Goal: Task Accomplishment & Management: Complete application form

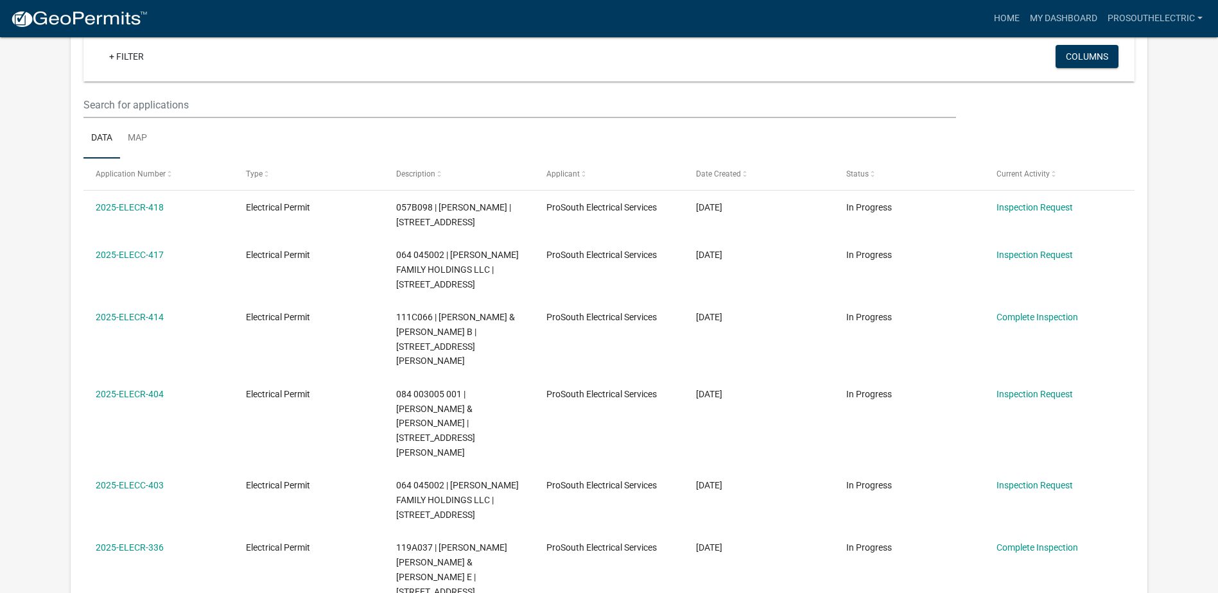
scroll to position [128, 0]
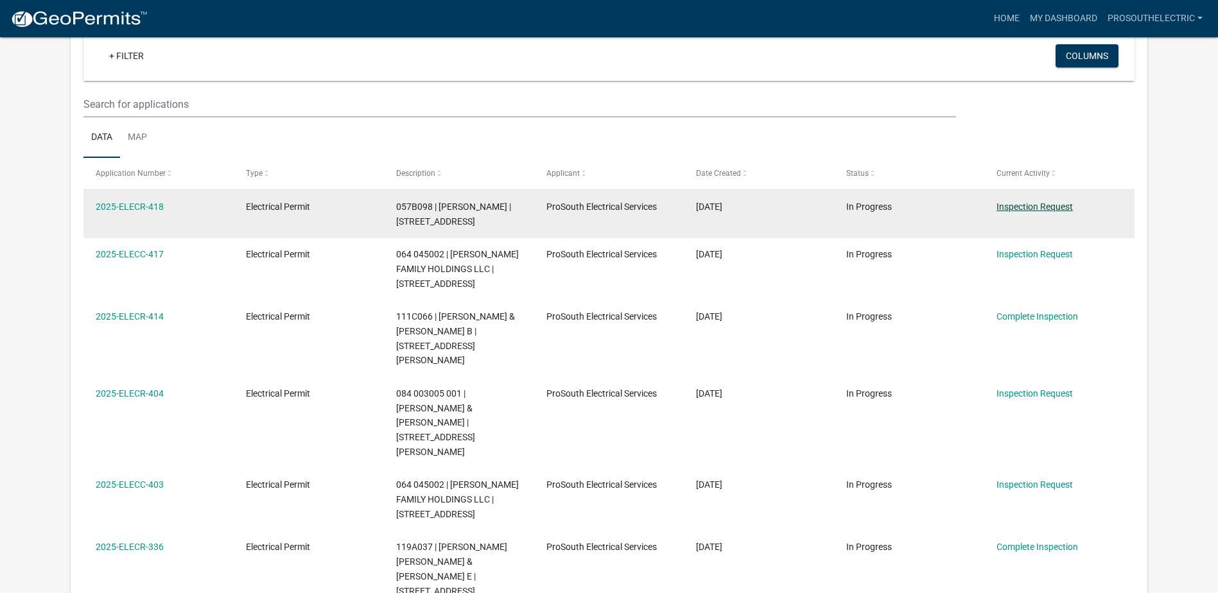
click at [1009, 204] on link "Inspection Request" at bounding box center [1035, 207] width 76 height 10
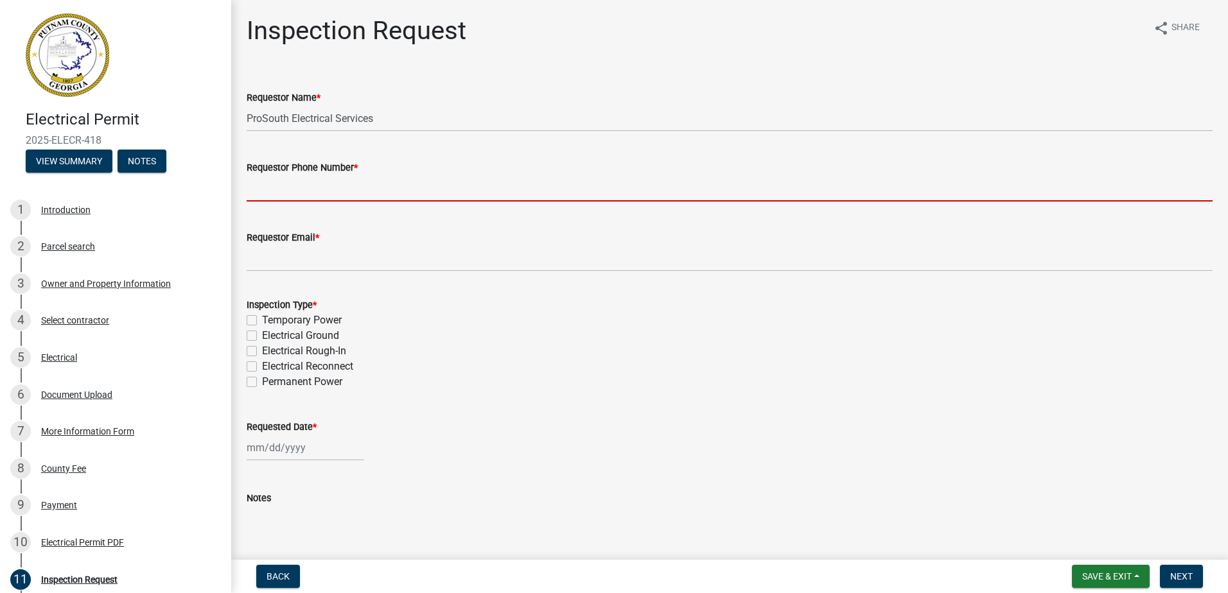
click at [304, 180] on input "Requestor Phone Number *" at bounding box center [730, 188] width 966 height 26
click at [312, 187] on input "Requestor Phone Number *" at bounding box center [730, 188] width 966 height 26
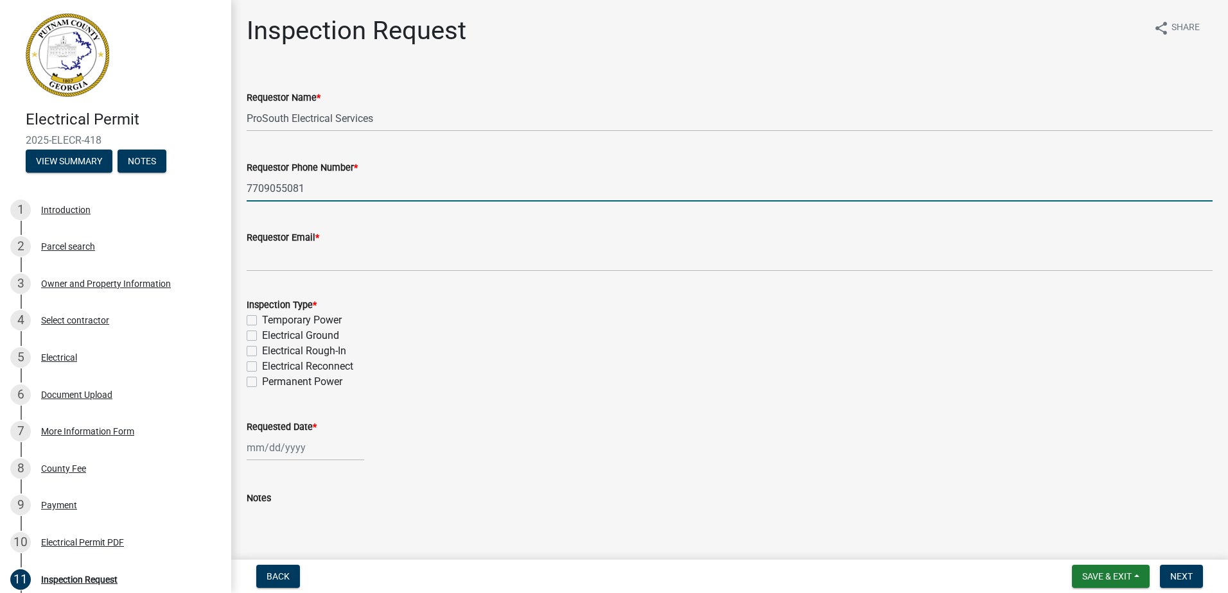
type input "7709055081"
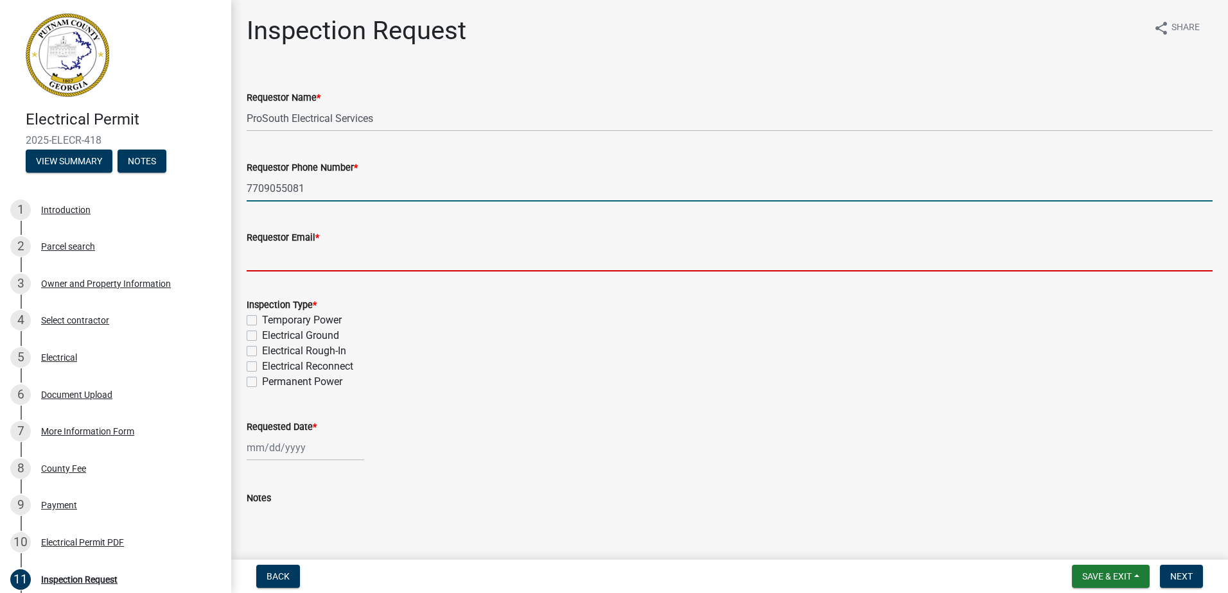
click at [340, 265] on input "Requestor Email *" at bounding box center [730, 258] width 966 height 26
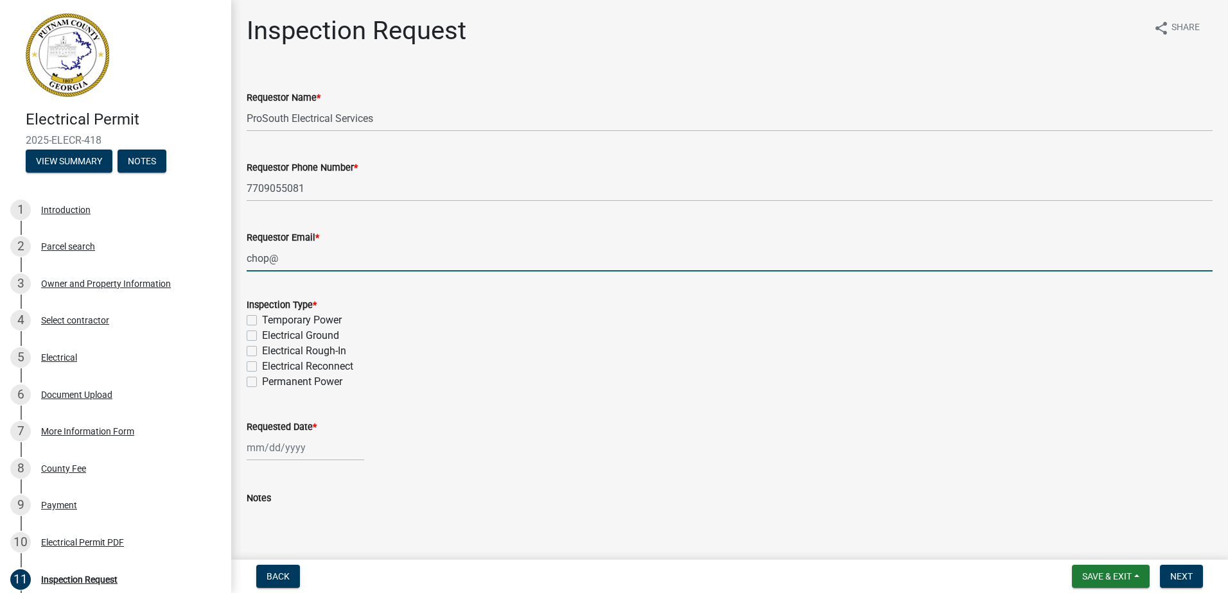
type input "[EMAIL_ADDRESS][DOMAIN_NAME]"
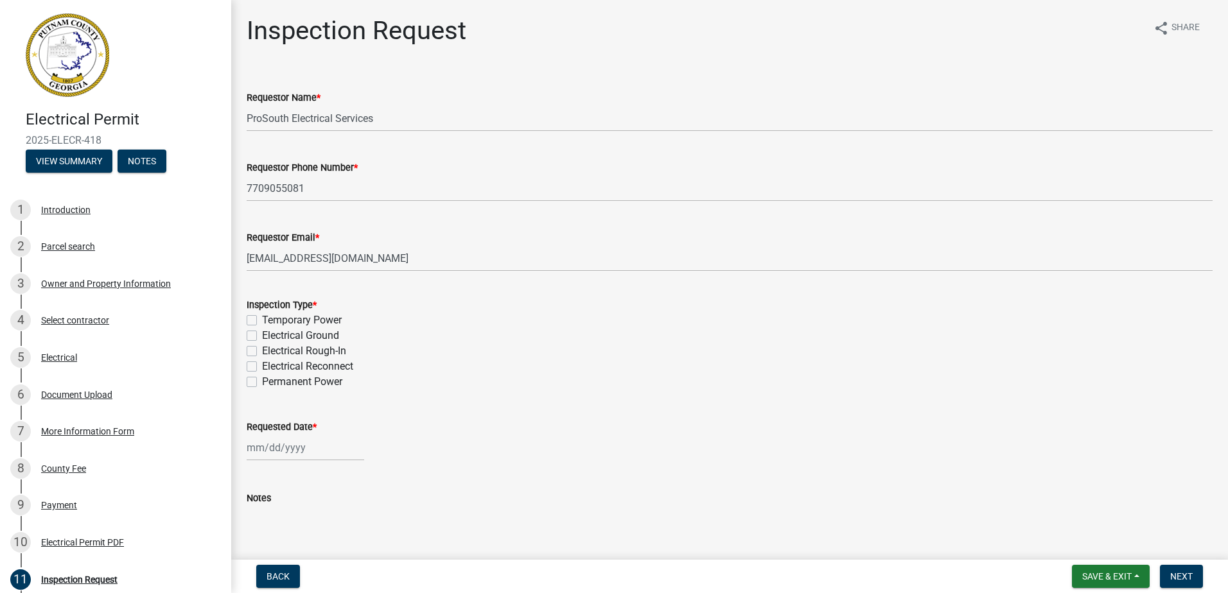
click at [403, 296] on form "Inspection Type * Temporary Power Electrical Ground Electrical Rough-In Electri…" at bounding box center [730, 336] width 966 height 108
click at [311, 380] on label "Permanent Power" at bounding box center [302, 381] width 80 height 15
click at [270, 380] on input "Permanent Power" at bounding box center [266, 378] width 8 height 8
checkbox input "true"
checkbox input "false"
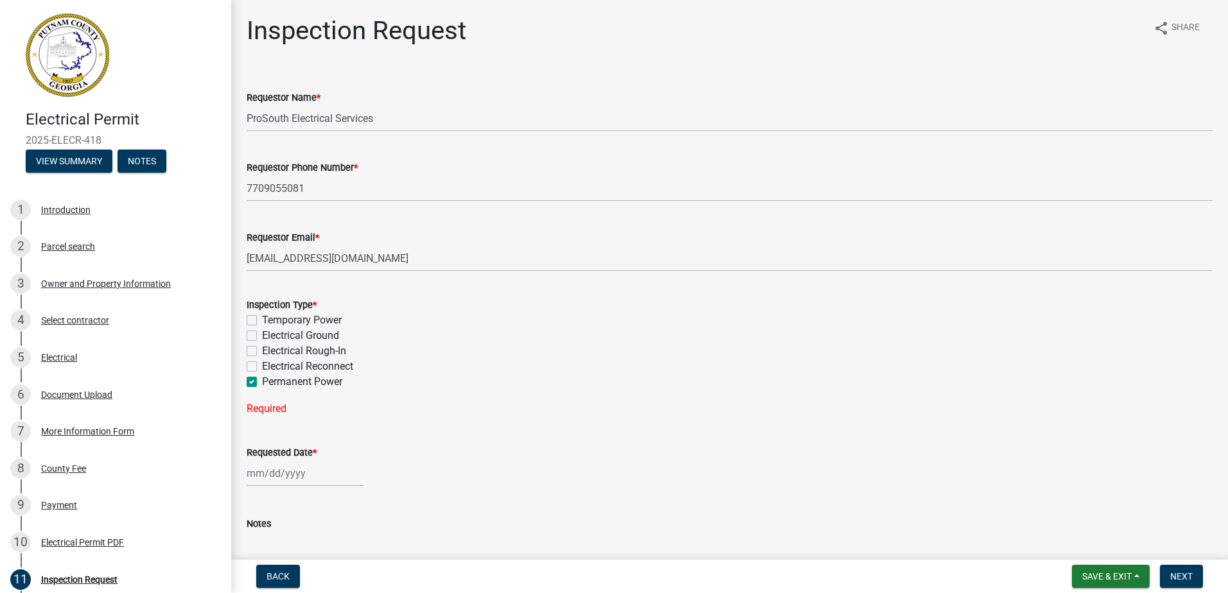
checkbox input "false"
checkbox input "true"
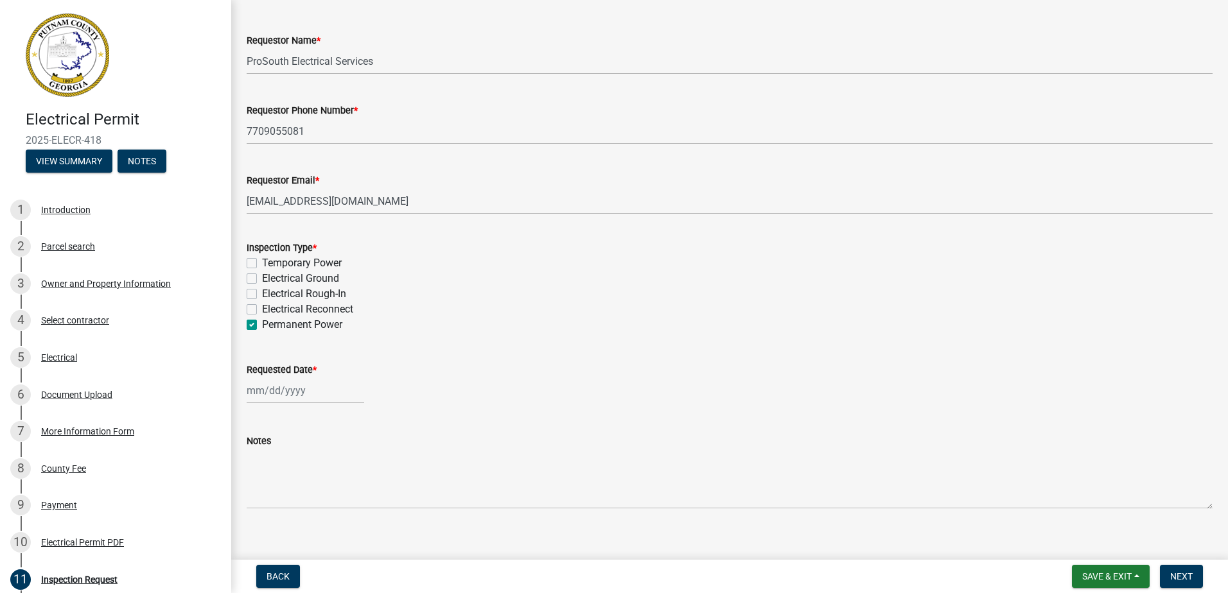
scroll to position [72, 0]
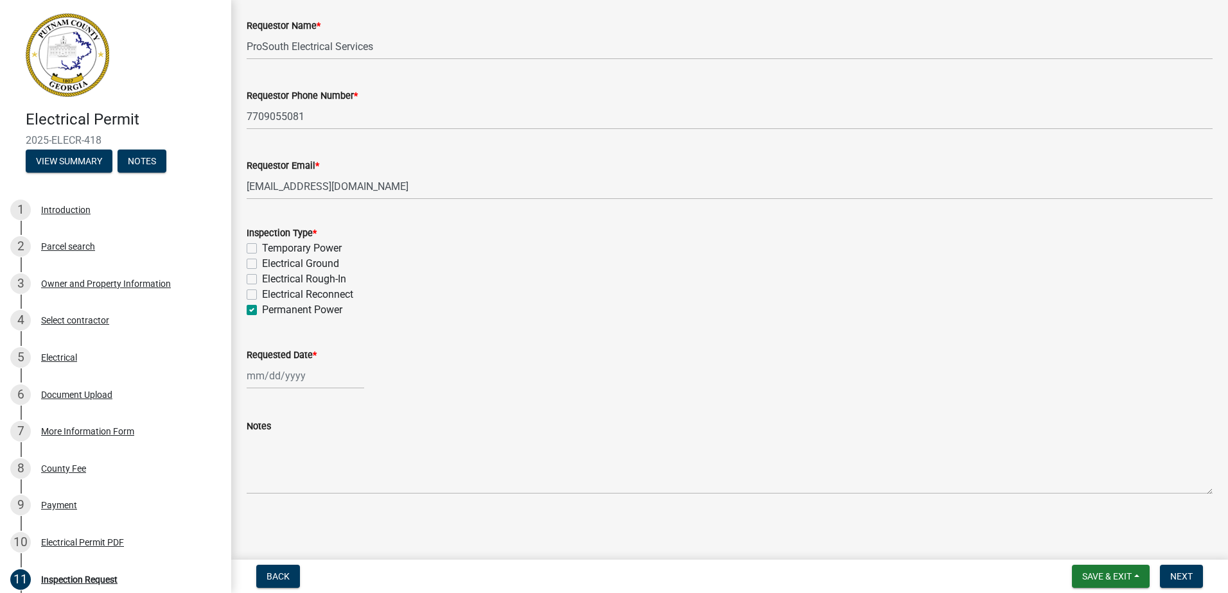
select select "8"
select select "2025"
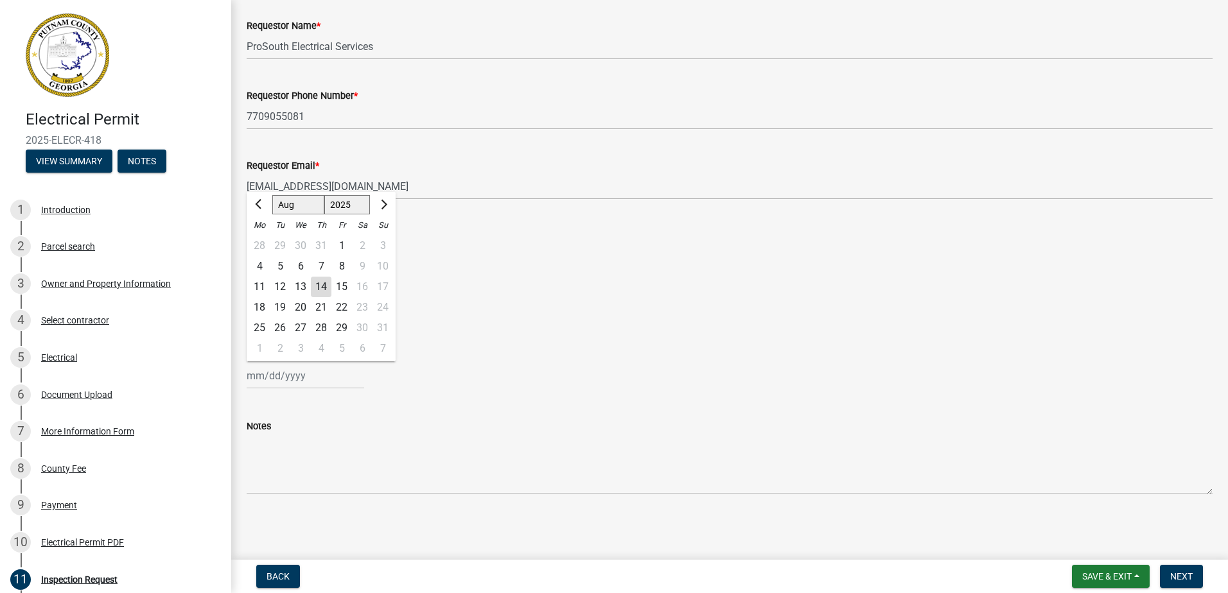
click at [297, 376] on div "[PERSON_NAME] Feb Mar Apr [PERSON_NAME][DATE] Oct Nov [DATE] 1526 1527 1528 152…" at bounding box center [306, 376] width 118 height 26
click at [339, 288] on div "15" at bounding box center [341, 287] width 21 height 21
type input "[DATE]"
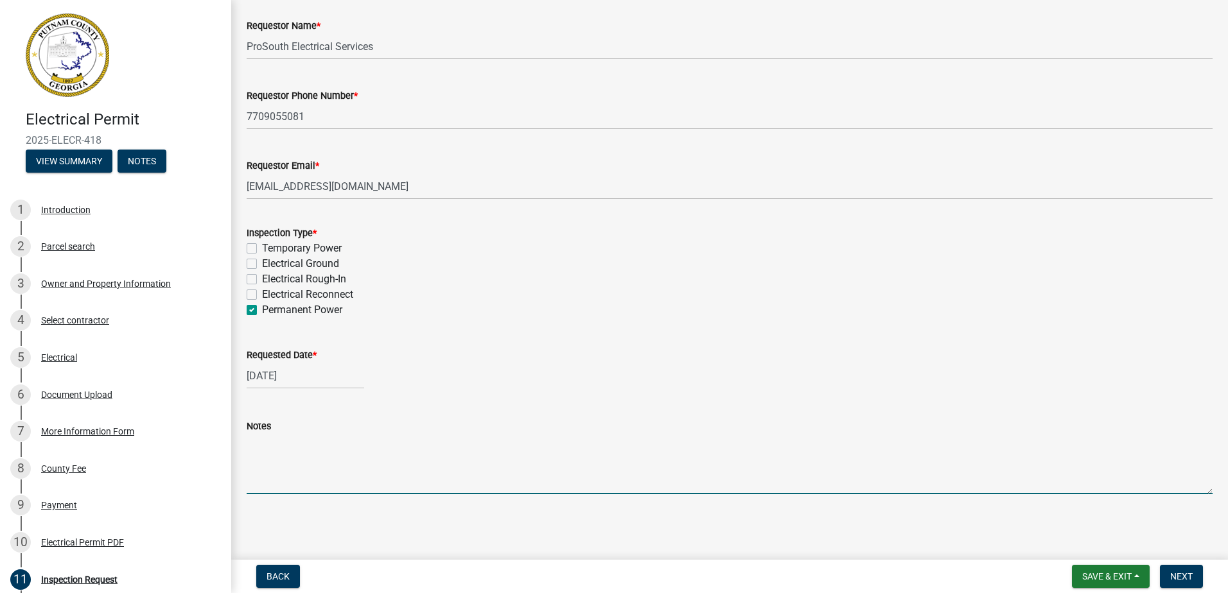
click at [274, 464] on textarea "Notes" at bounding box center [730, 464] width 966 height 60
type textarea "We need the permanent power pole inspected so that we can get Tri-County to con…"
click at [1176, 573] on span "Next" at bounding box center [1181, 576] width 22 height 10
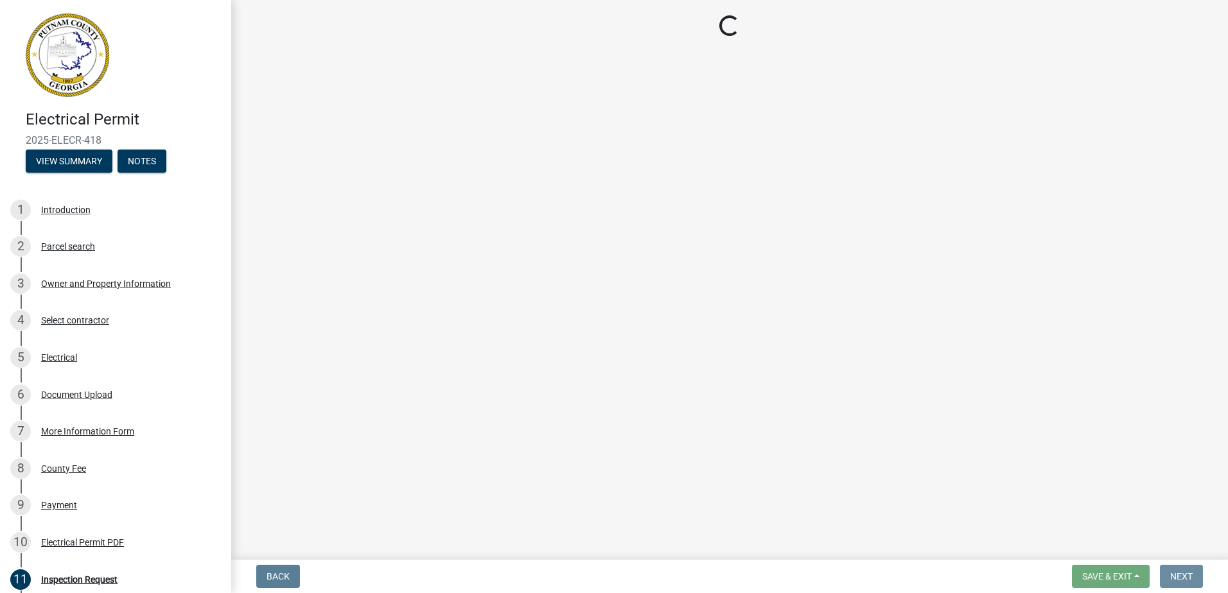
scroll to position [0, 0]
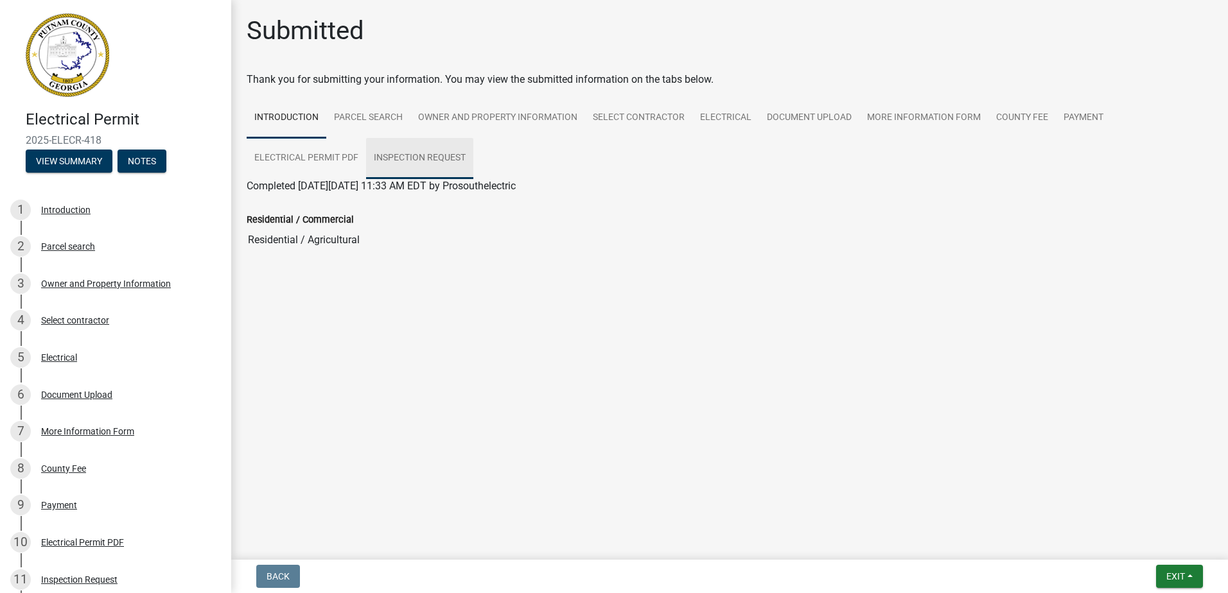
click at [442, 163] on link "Inspection Request" at bounding box center [419, 158] width 107 height 41
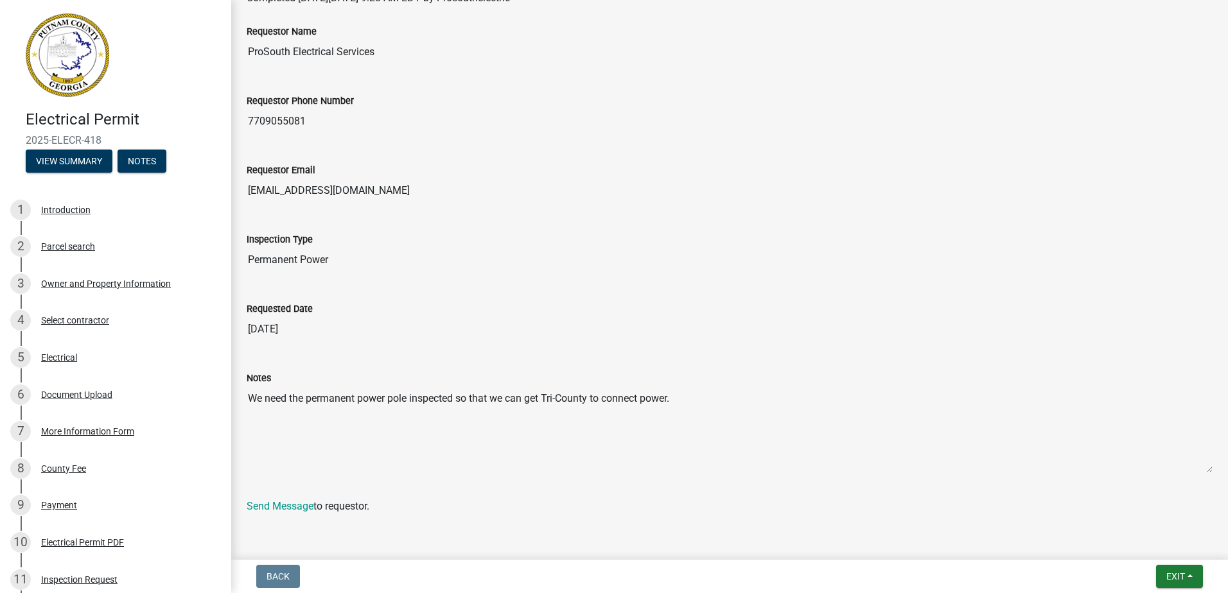
scroll to position [213, 0]
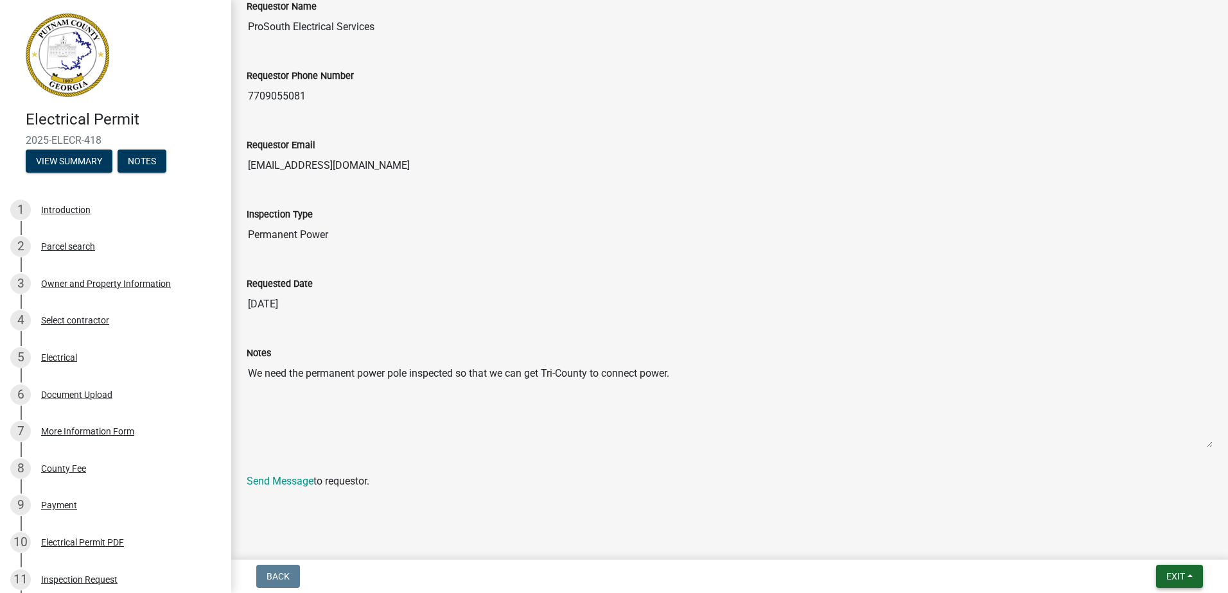
click at [1180, 573] on span "Exit" at bounding box center [1175, 576] width 19 height 10
click at [1161, 547] on button "Save & Exit" at bounding box center [1151, 543] width 103 height 31
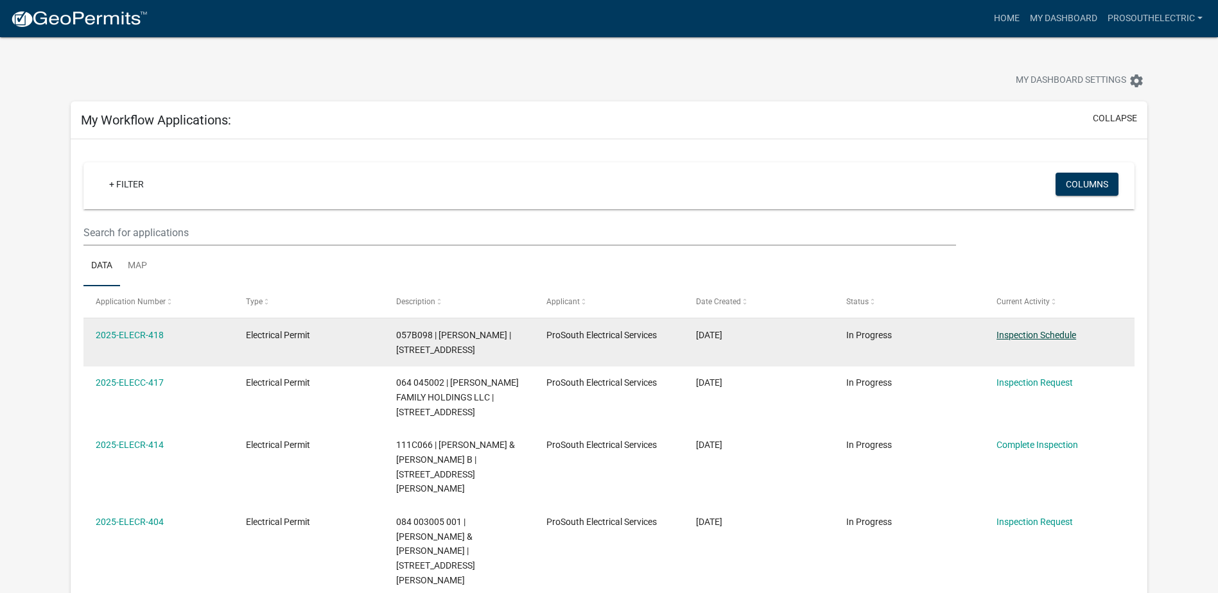
click at [1058, 332] on link "Inspection Schedule" at bounding box center [1037, 335] width 80 height 10
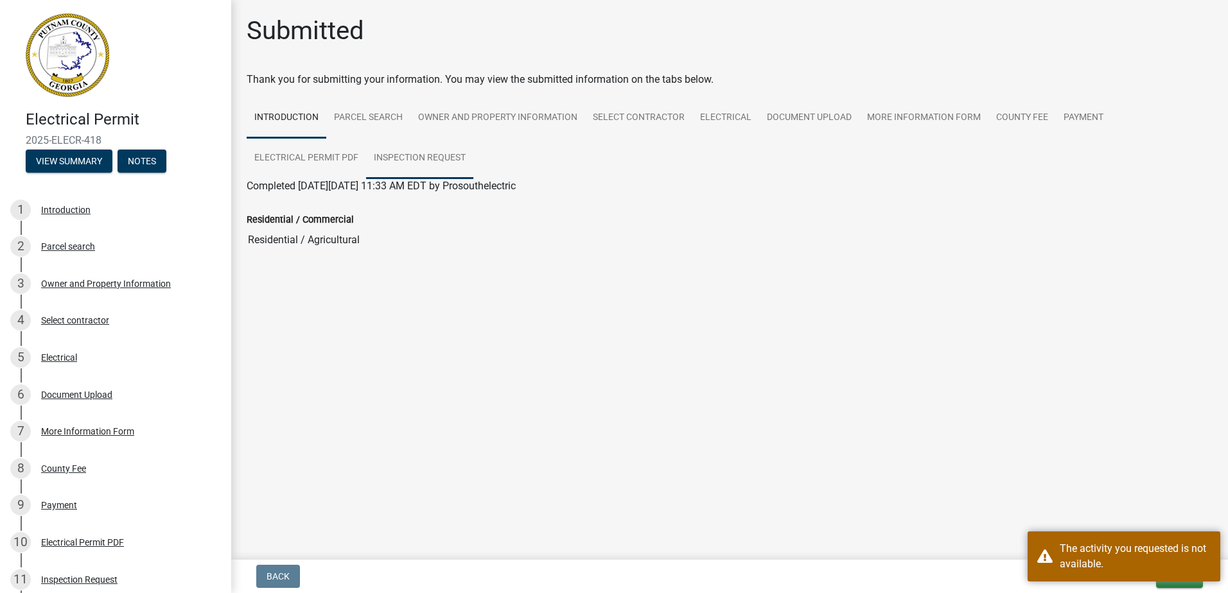
click at [417, 151] on link "Inspection Request" at bounding box center [419, 158] width 107 height 41
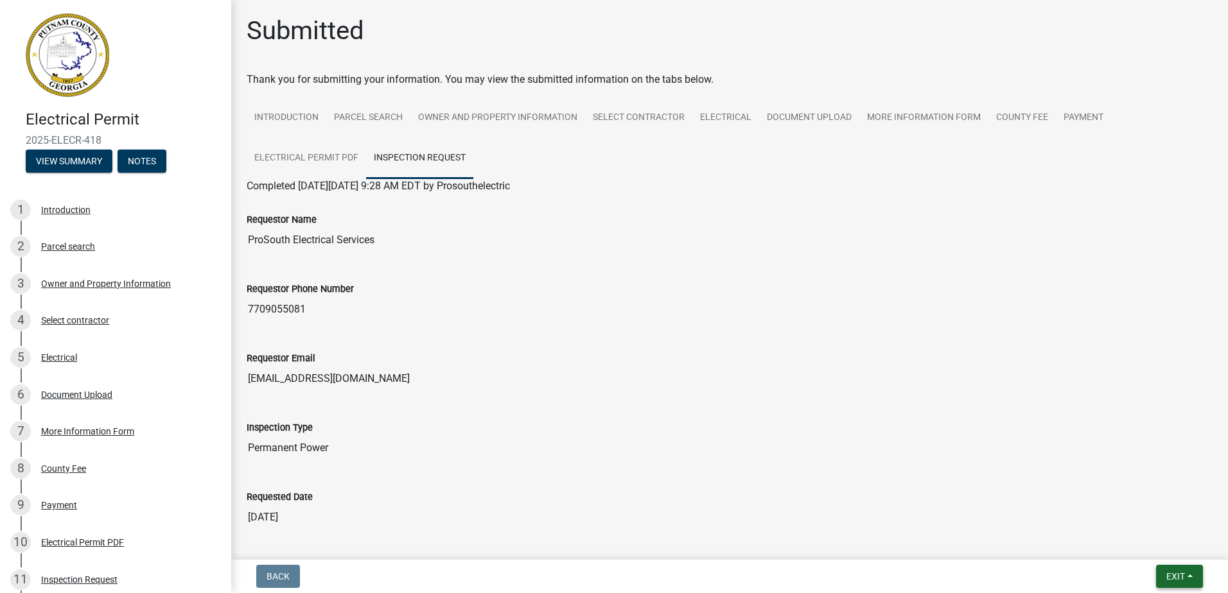
click at [1178, 570] on button "Exit" at bounding box center [1179, 576] width 47 height 23
click at [1160, 547] on button "Save & Exit" at bounding box center [1151, 543] width 103 height 31
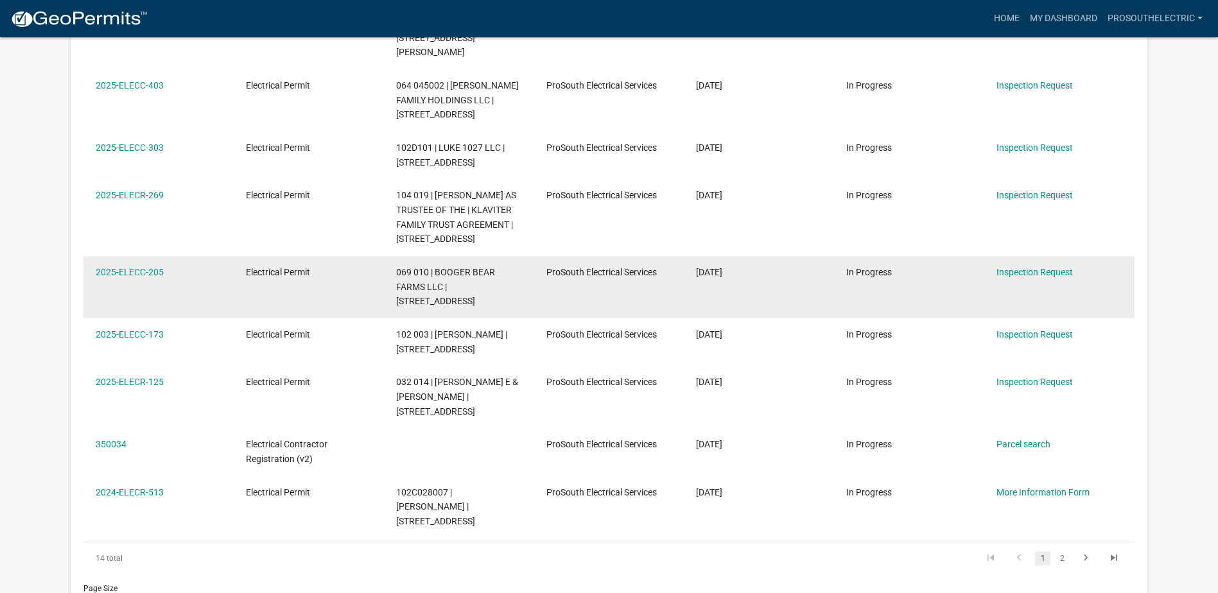
scroll to position [1476, 0]
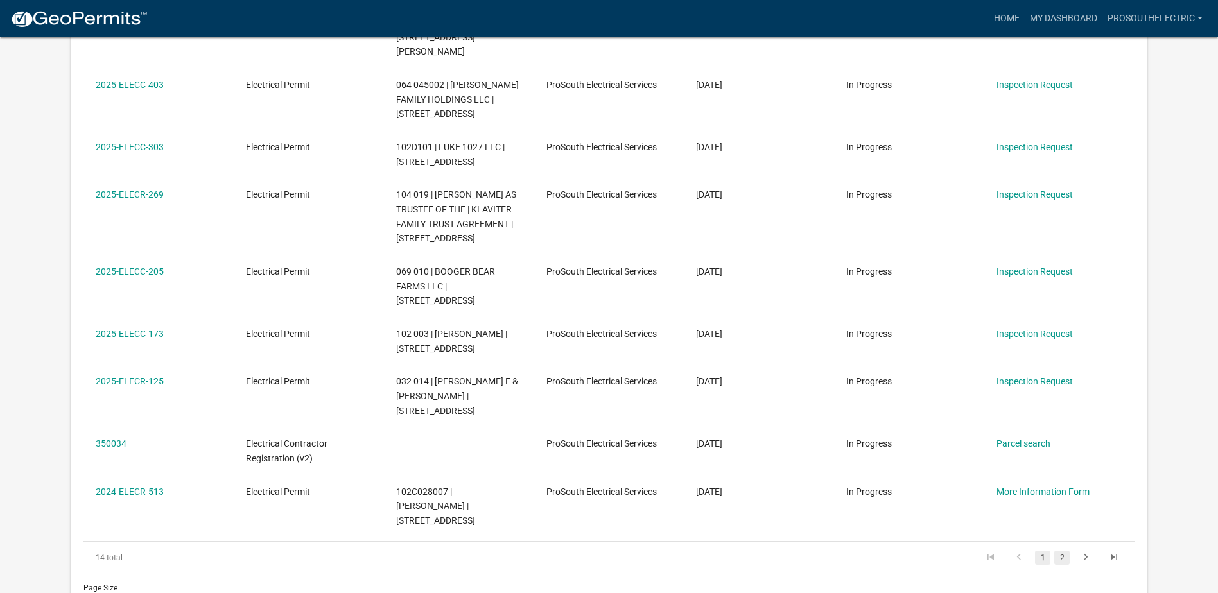
click at [1062, 551] on link "2" at bounding box center [1061, 558] width 15 height 14
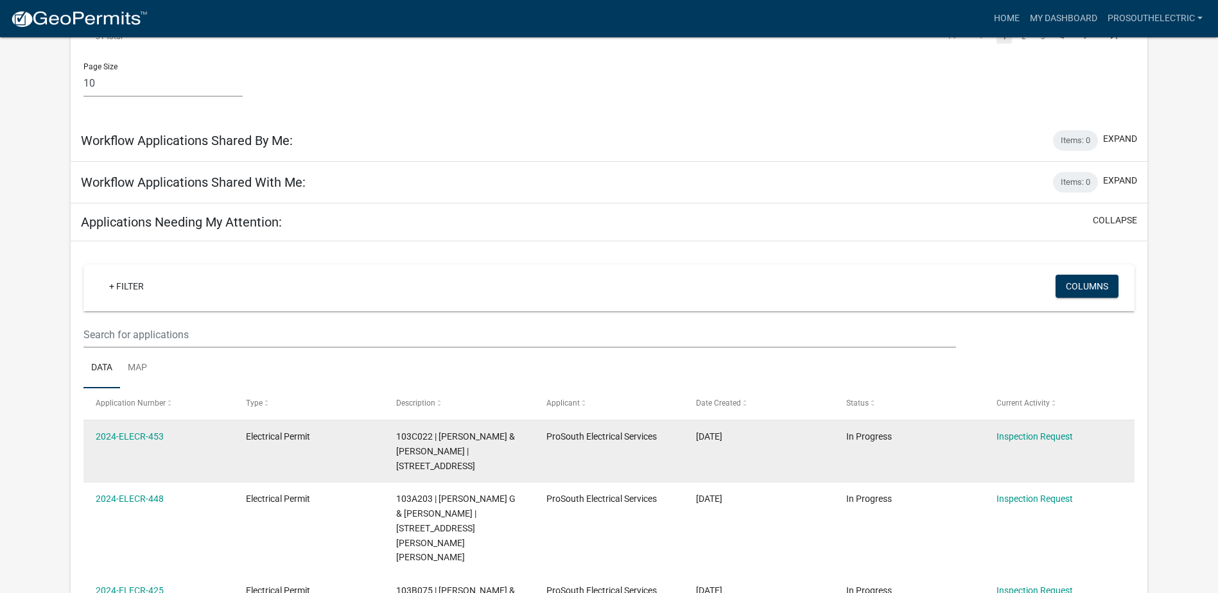
scroll to position [971, 0]
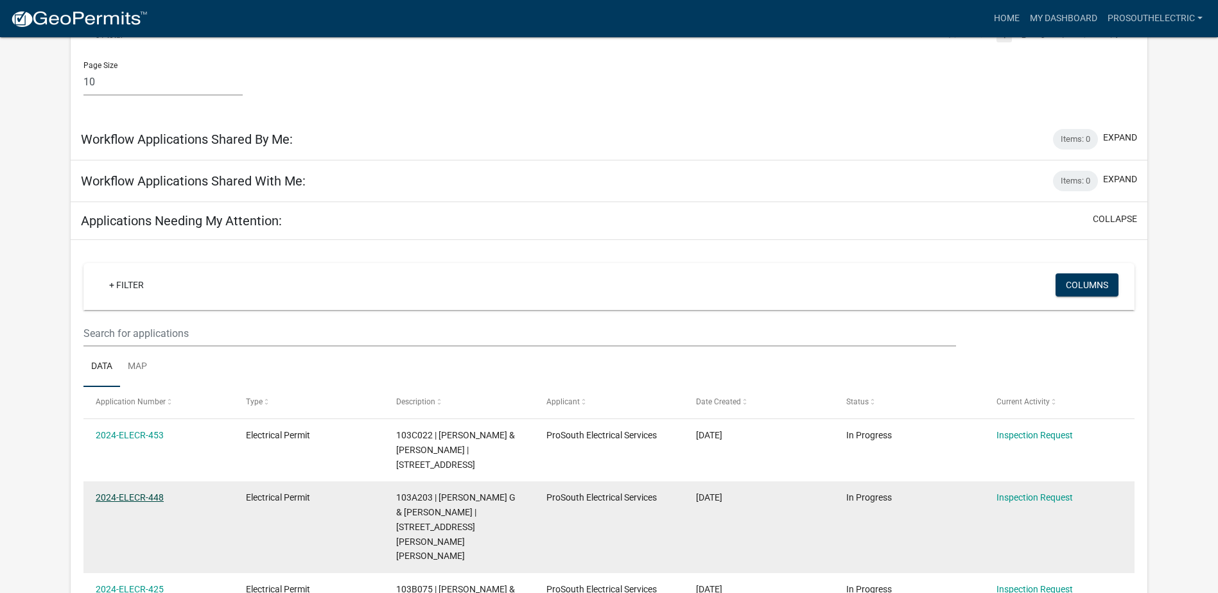
click at [143, 492] on link "2024-ELECR-448" at bounding box center [130, 497] width 68 height 10
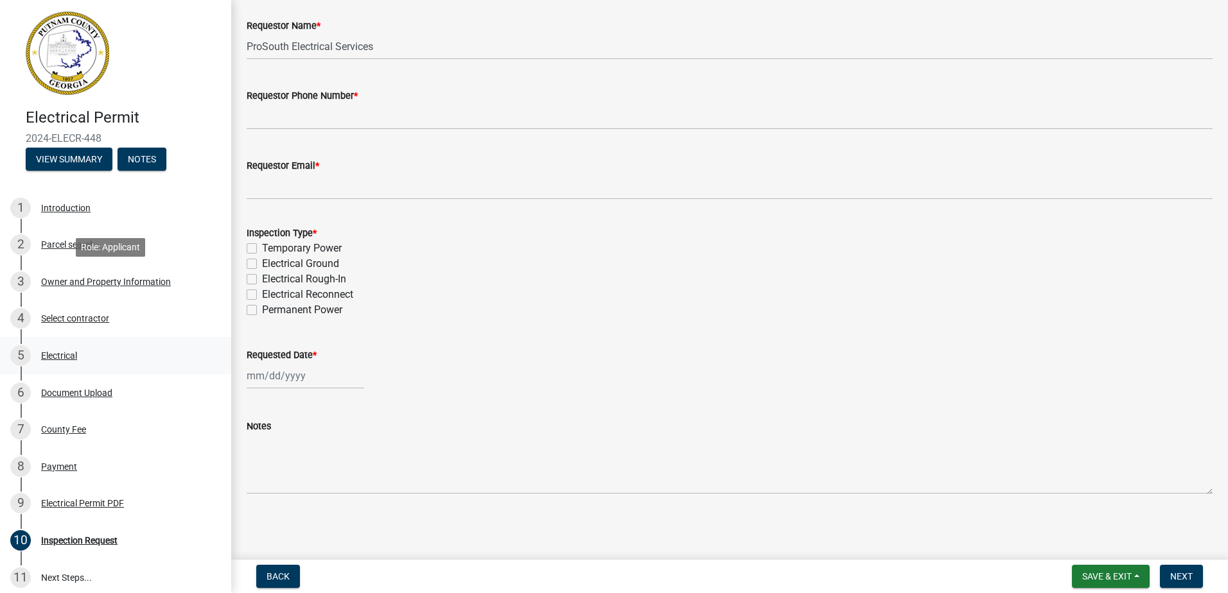
scroll to position [3, 0]
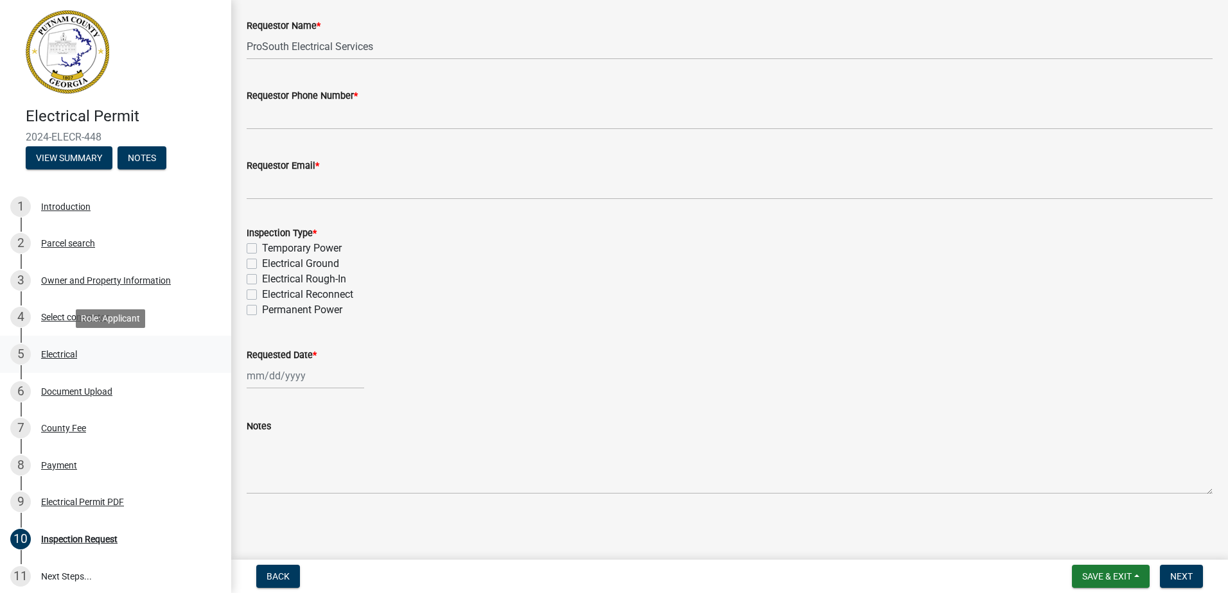
click at [73, 347] on div "5 Electrical" at bounding box center [110, 354] width 200 height 21
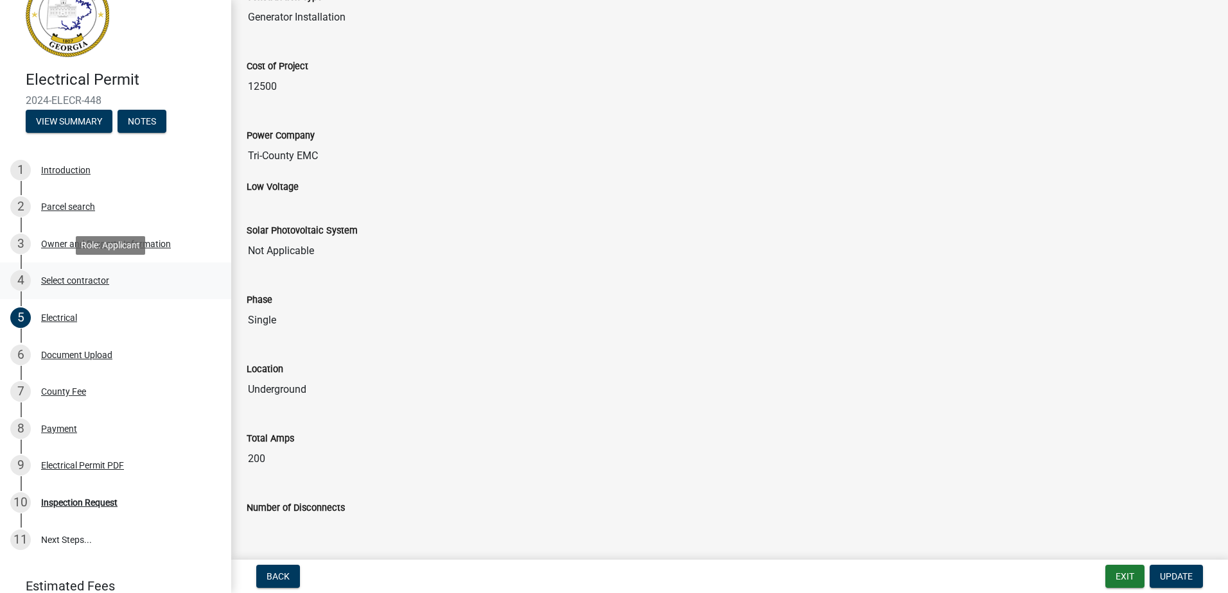
scroll to position [308, 0]
click at [69, 456] on div "9 Electrical Permit PDF" at bounding box center [110, 465] width 200 height 21
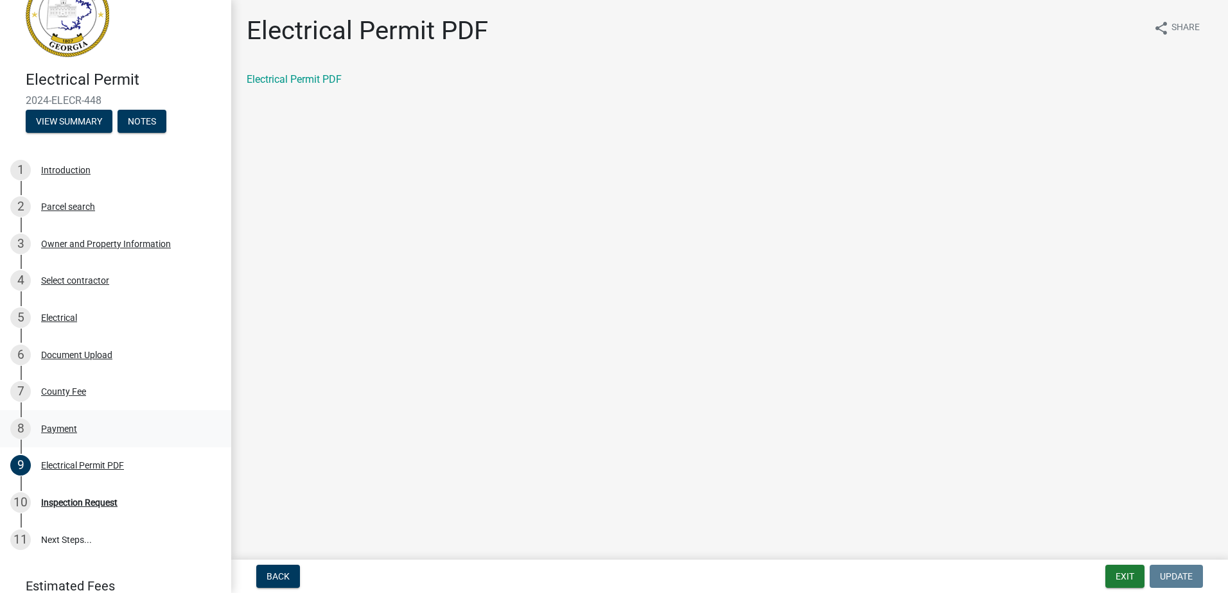
click at [44, 437] on div "8 Payment" at bounding box center [110, 429] width 200 height 21
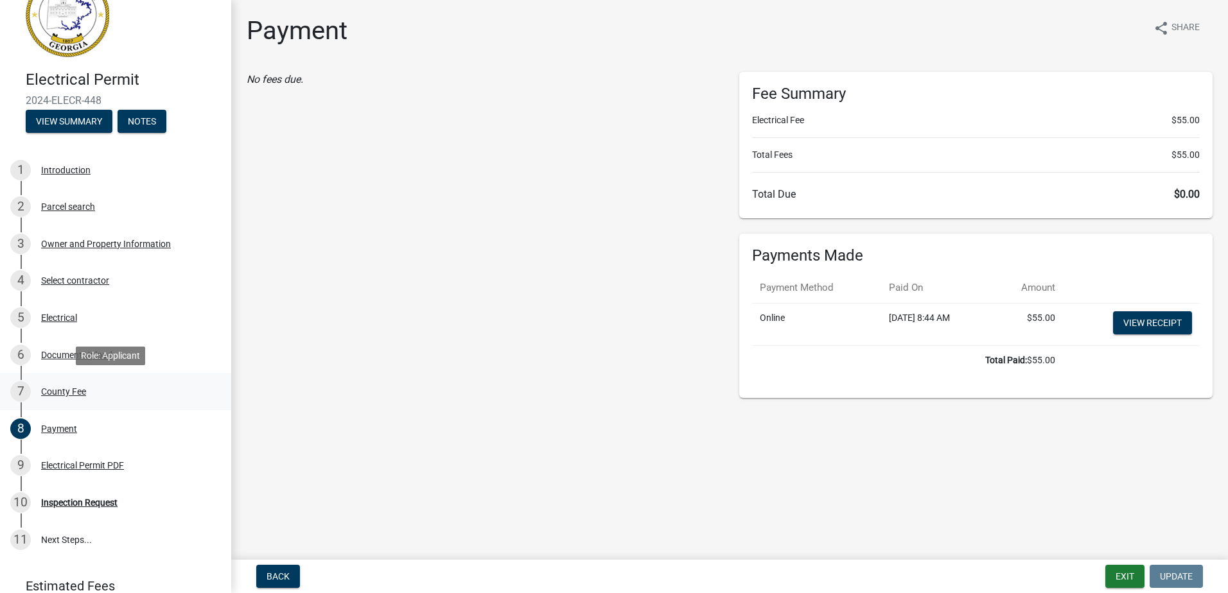
click at [69, 392] on div "County Fee" at bounding box center [63, 391] width 45 height 9
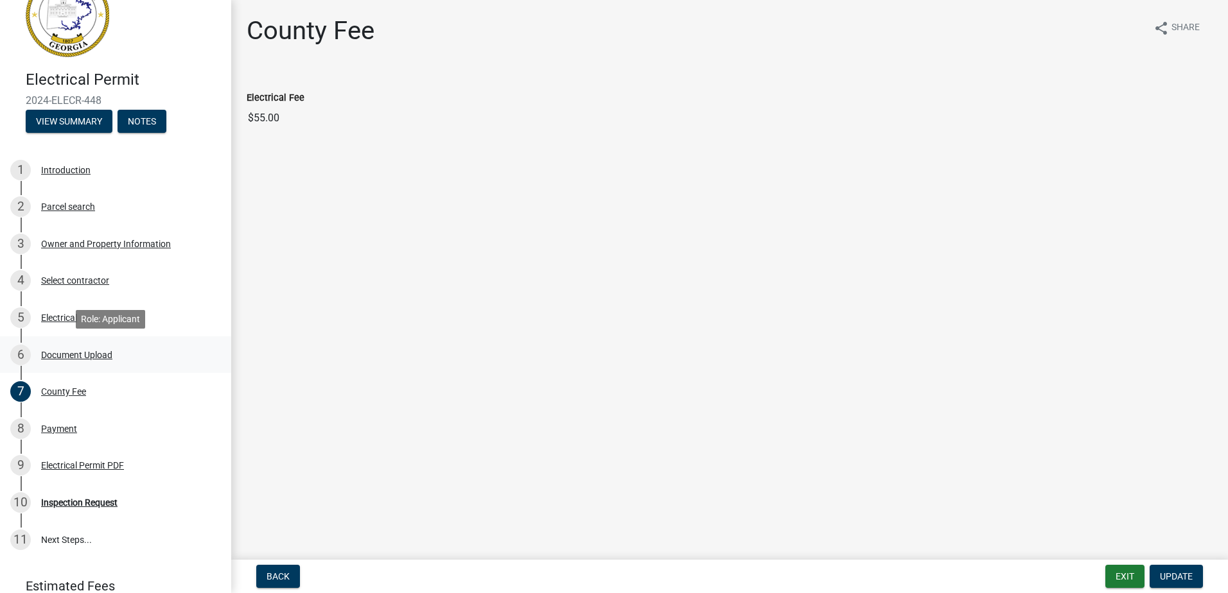
click at [78, 356] on div "Document Upload" at bounding box center [76, 355] width 71 height 9
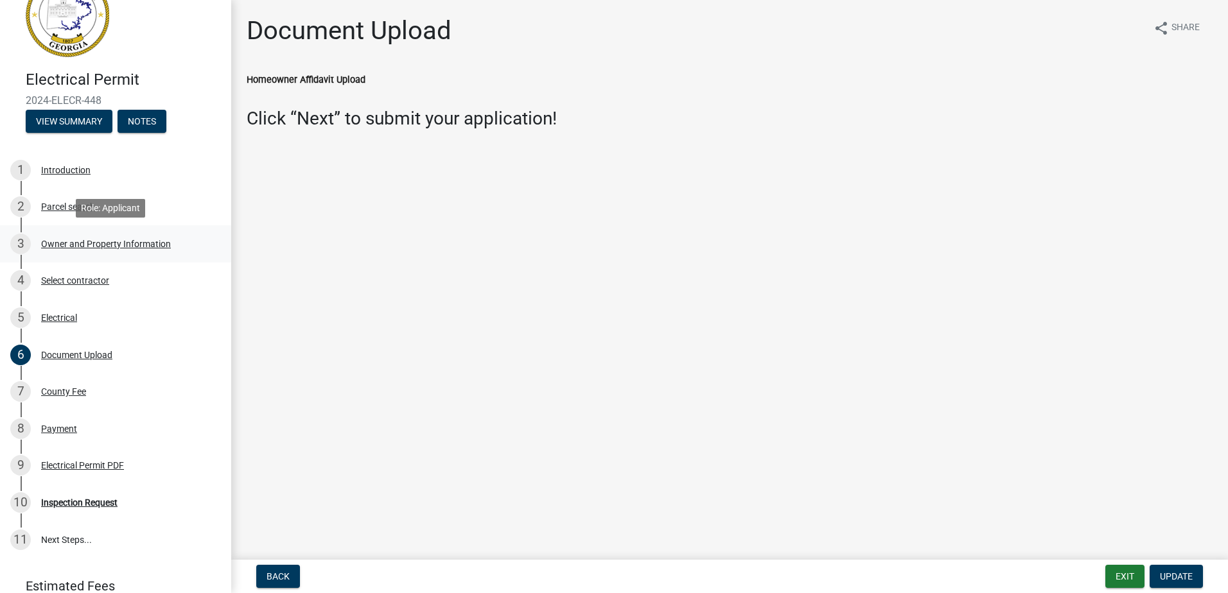
click at [71, 243] on div "Owner and Property Information" at bounding box center [106, 244] width 130 height 9
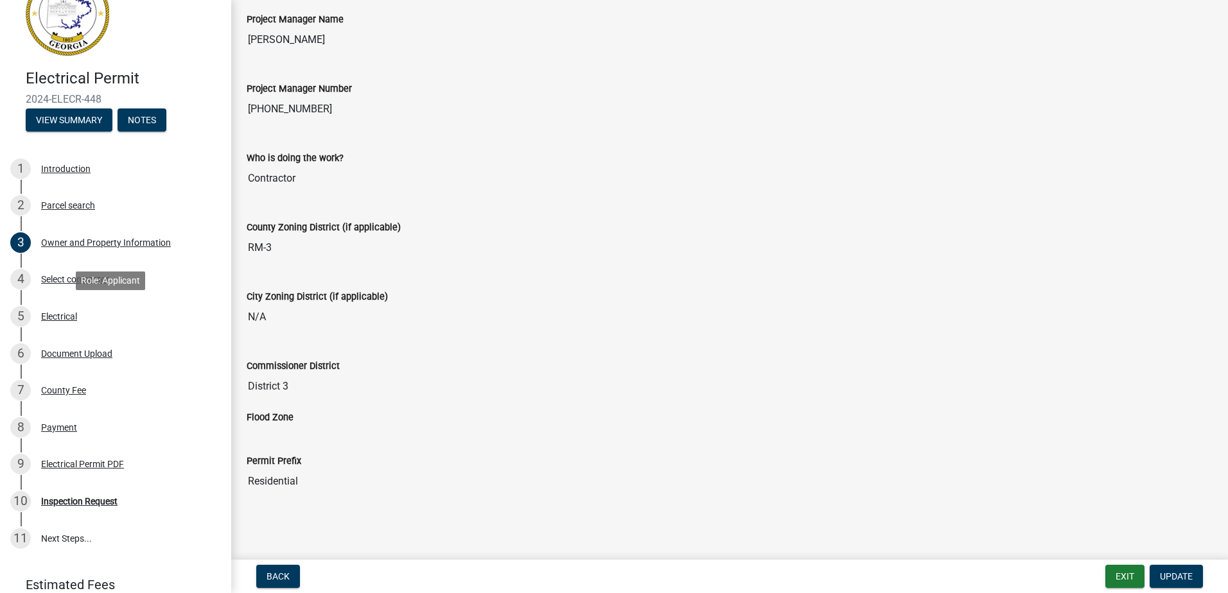
scroll to position [42, 0]
click at [78, 389] on div "County Fee" at bounding box center [63, 389] width 45 height 9
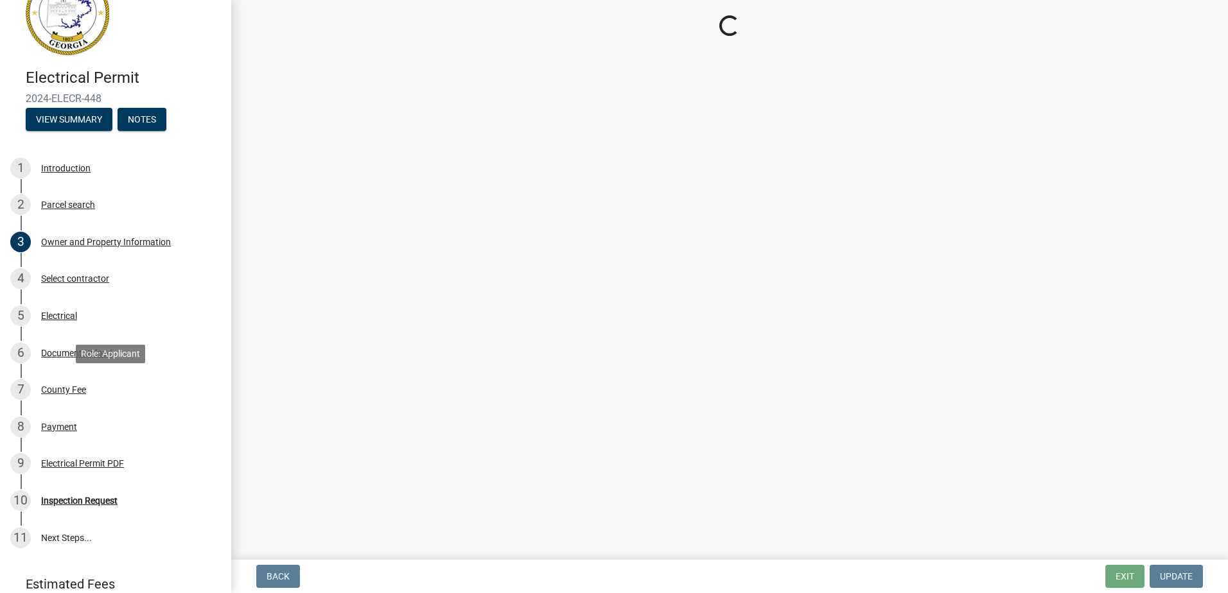
click at [80, 356] on div "Document Upload" at bounding box center [76, 353] width 71 height 9
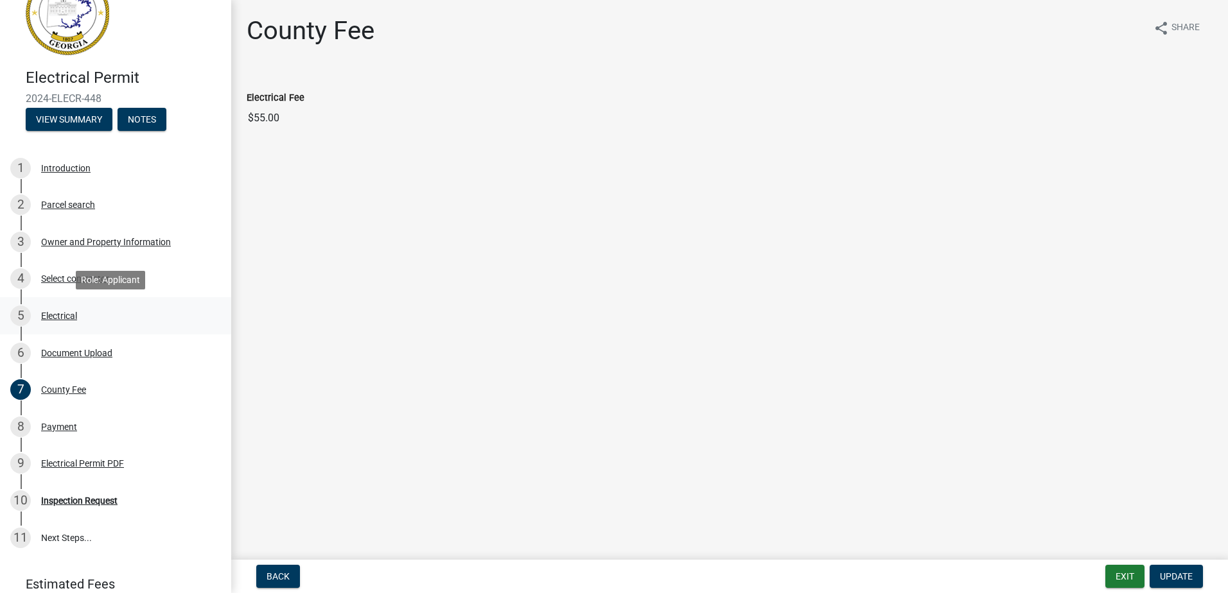
click at [62, 321] on div "5 Electrical" at bounding box center [110, 316] width 200 height 21
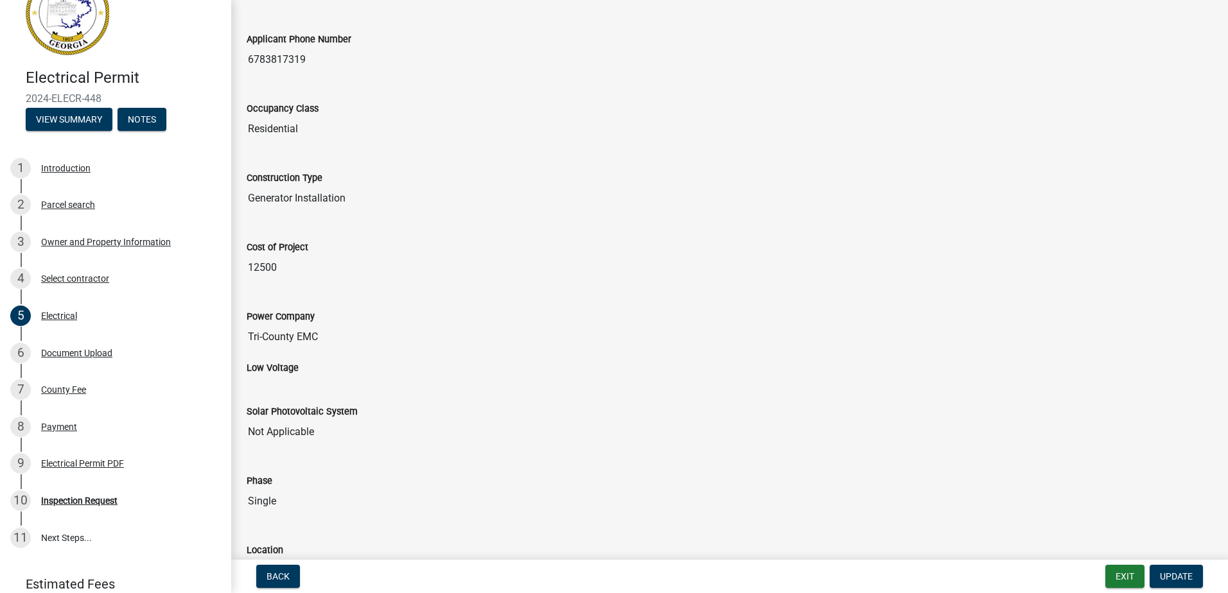
scroll to position [128, 0]
